Goal: Transaction & Acquisition: Subscribe to service/newsletter

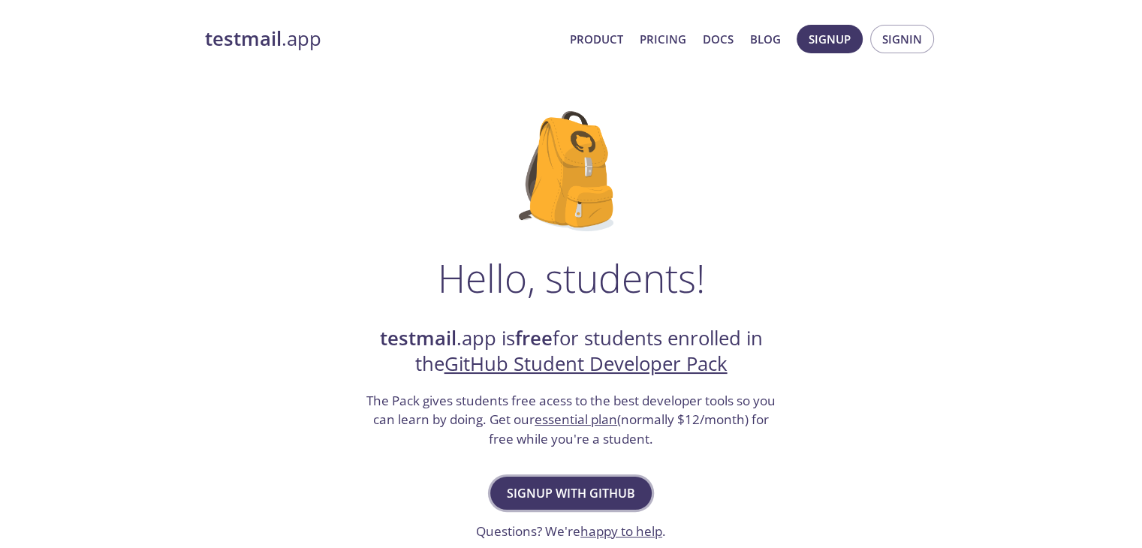
click at [596, 498] on span "Signup with GitHub" at bounding box center [571, 493] width 128 height 21
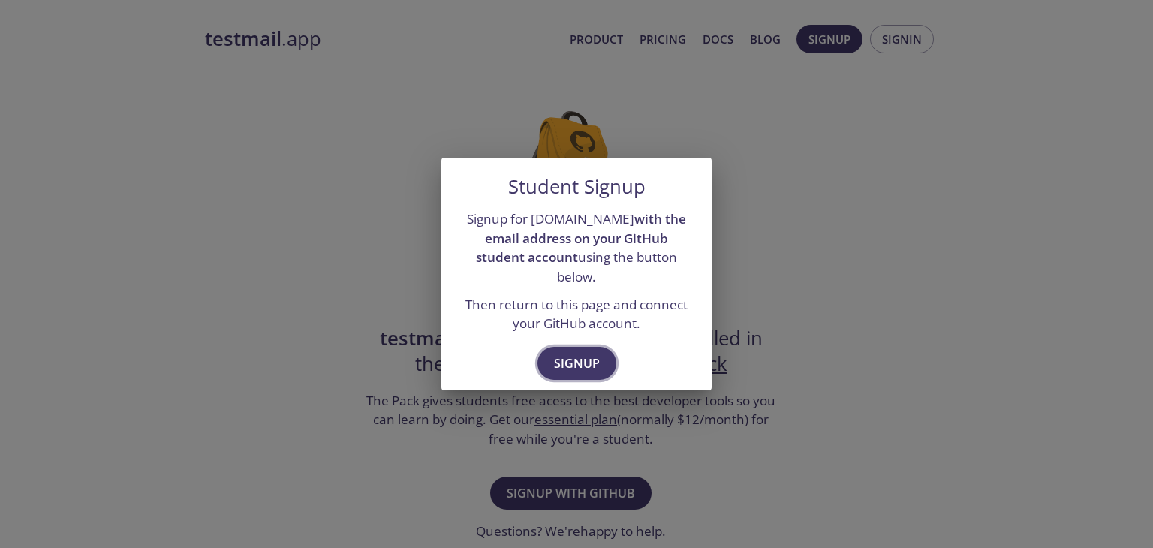
click at [598, 357] on span "Signup" at bounding box center [577, 363] width 46 height 21
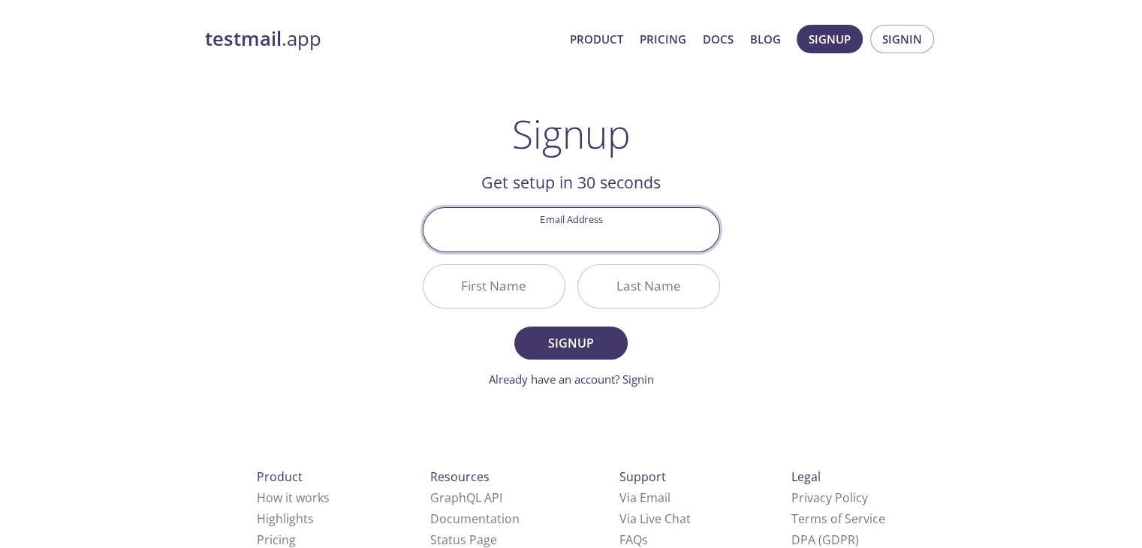
click at [583, 237] on input "Email Address" at bounding box center [572, 229] width 296 height 43
type input "[PERSON_NAME][EMAIL_ADDRESS][DOMAIN_NAME]"
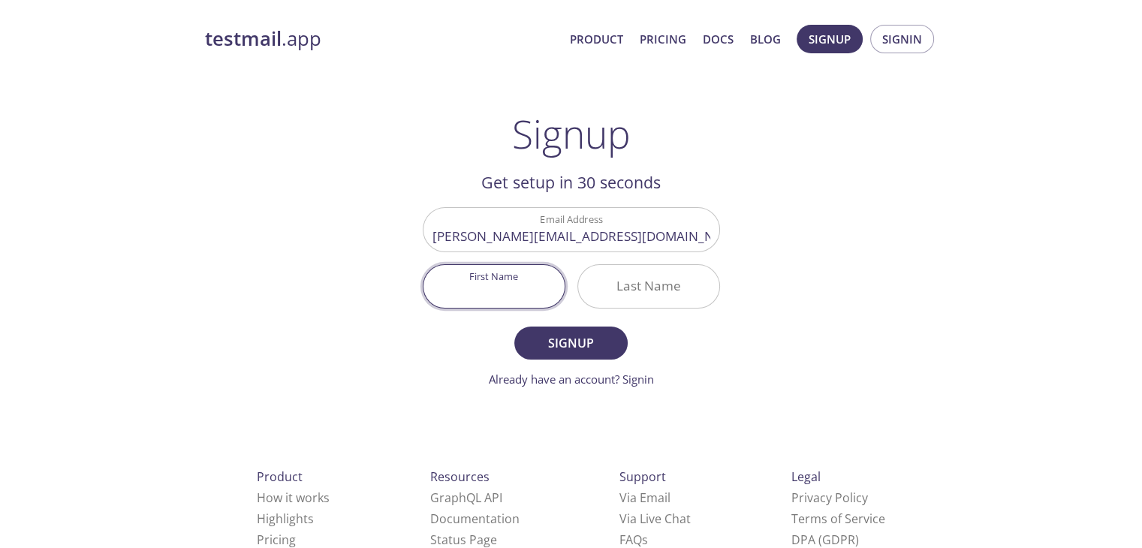
click at [493, 297] on input "First Name" at bounding box center [494, 286] width 141 height 43
type input "[PERSON_NAME]"
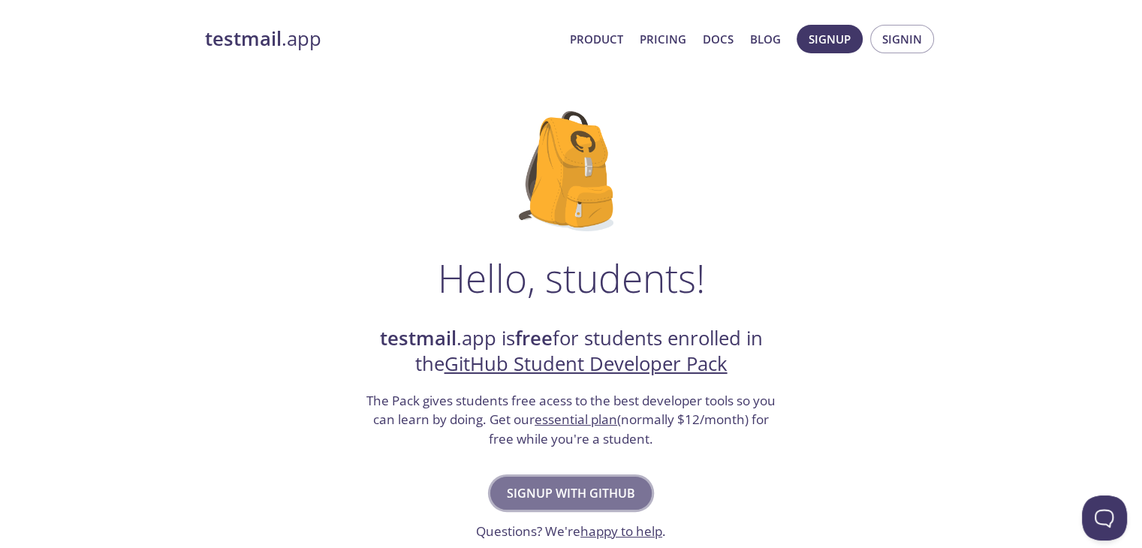
click at [618, 485] on span "Signup with GitHub" at bounding box center [571, 493] width 128 height 21
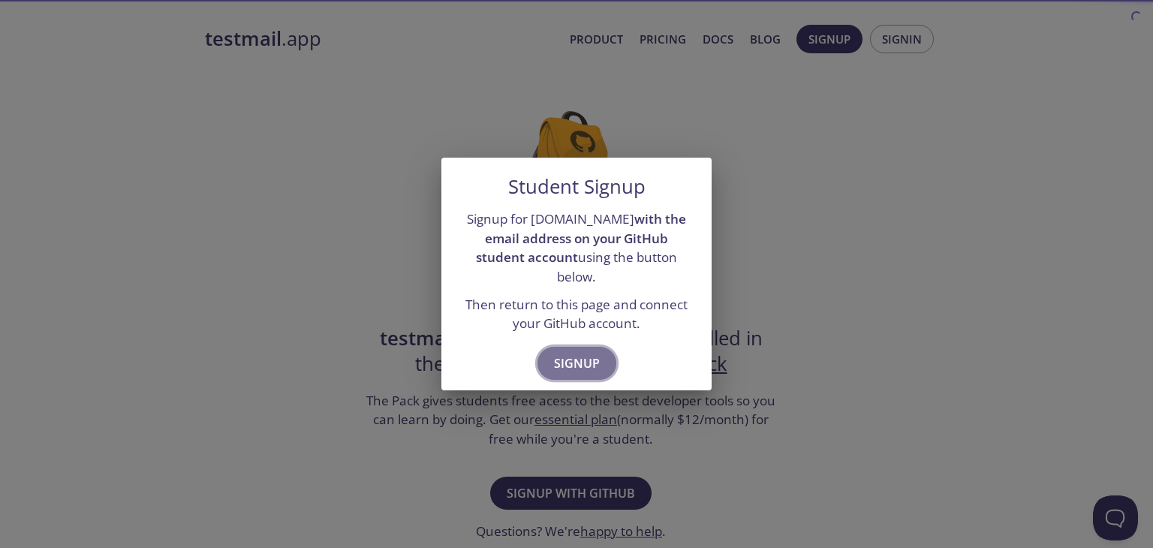
click at [575, 353] on span "Signup" at bounding box center [577, 363] width 46 height 21
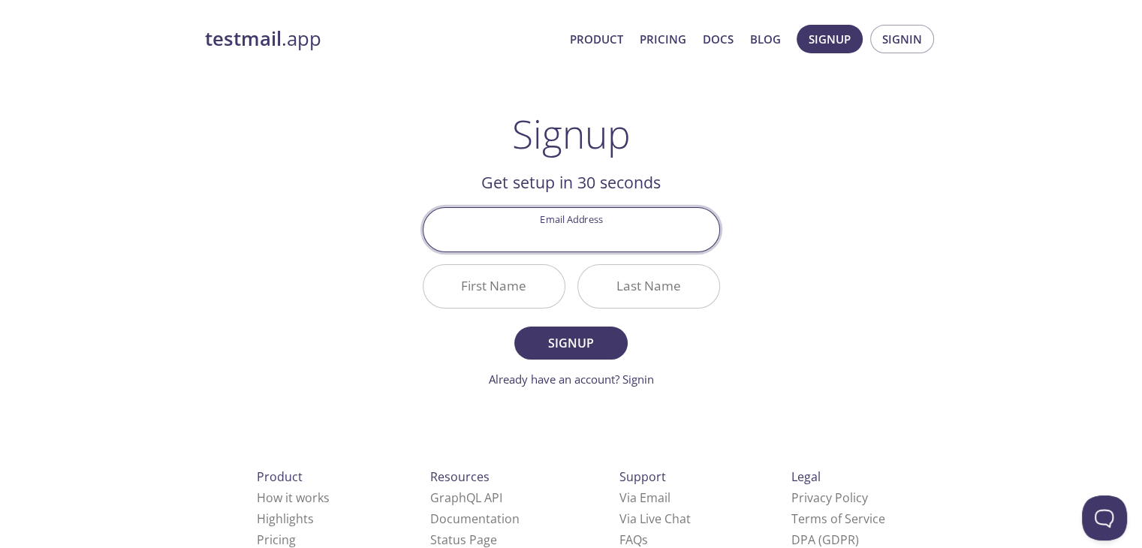
click at [576, 237] on input "Email Address" at bounding box center [572, 229] width 296 height 43
type input "[PERSON_NAME][EMAIL_ADDRESS][DOMAIN_NAME]"
click at [491, 291] on input "First Name" at bounding box center [494, 286] width 141 height 43
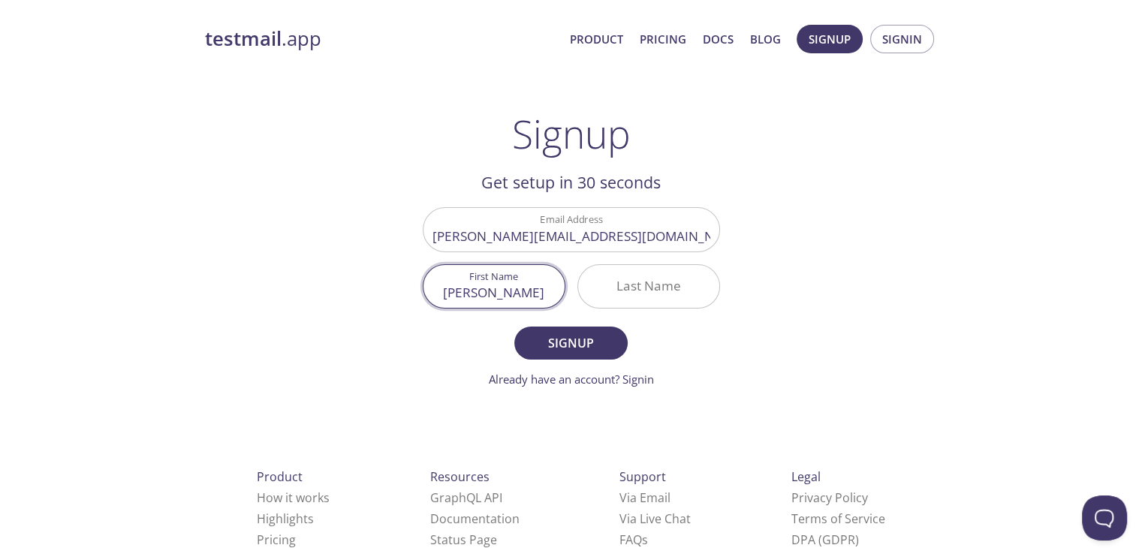
type input "[PERSON_NAME]"
type input "Salvedia"
click at [514, 327] on button "Signup" at bounding box center [570, 343] width 113 height 33
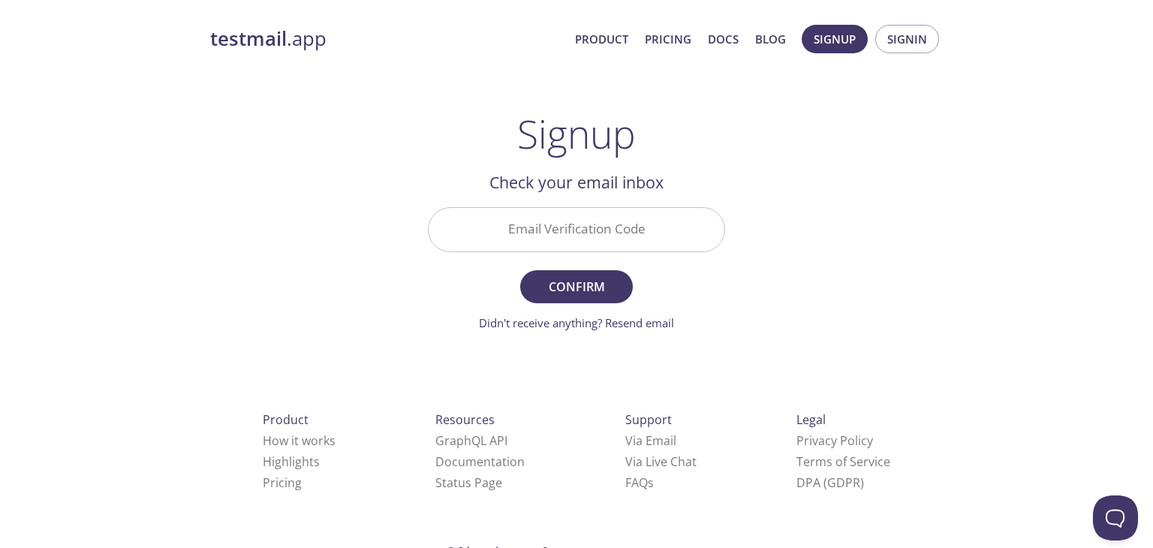
click at [598, 214] on input "Email Verification Code" at bounding box center [577, 229] width 296 height 43
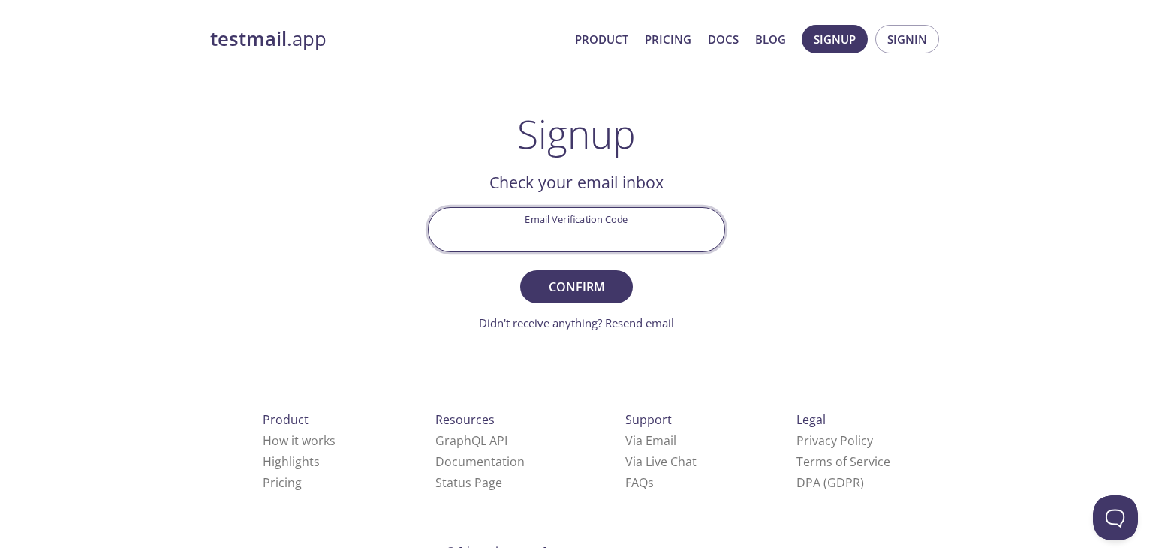
paste input "AYQLMDU"
type input "AYQLMDU"
click at [574, 298] on button "Confirm" at bounding box center [576, 286] width 113 height 33
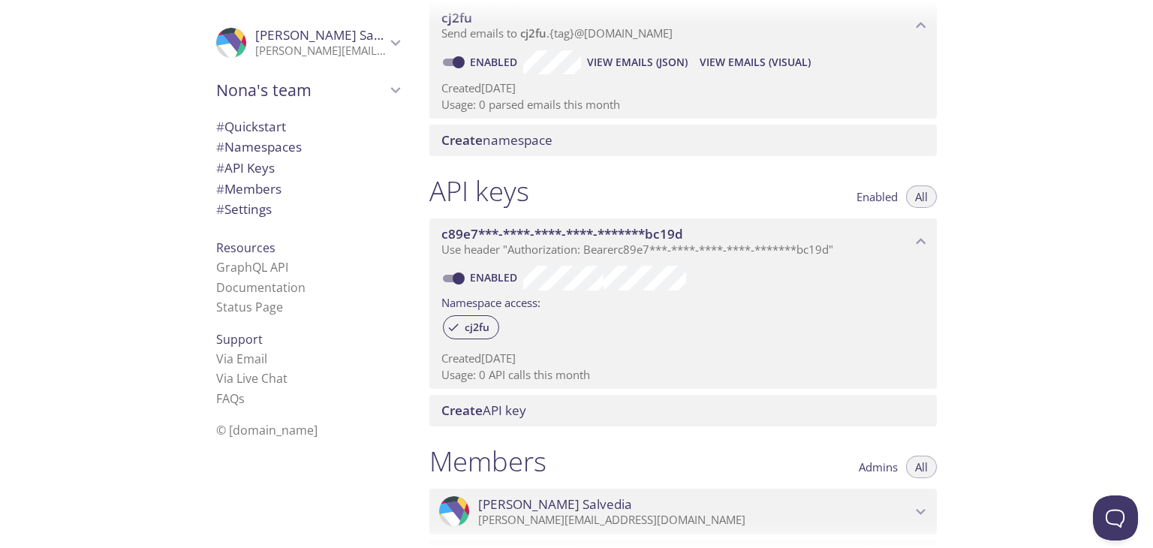
scroll to position [69, 0]
